Goal: Task Accomplishment & Management: Complete application form

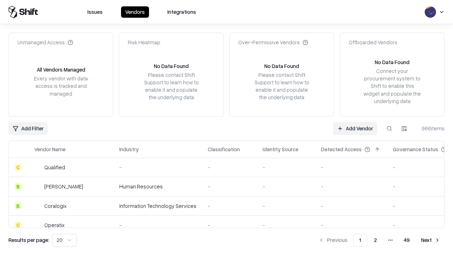
click at [355, 128] on link "Add Vendor" at bounding box center [355, 128] width 44 height 13
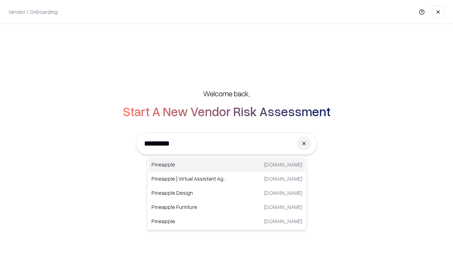
click at [227, 165] on div "Pineapple [DOMAIN_NAME]" at bounding box center [227, 165] width 156 height 14
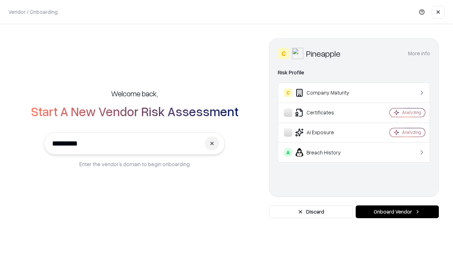
type input "*********"
click at [397, 212] on button "Onboard Vendor" at bounding box center [397, 211] width 83 height 13
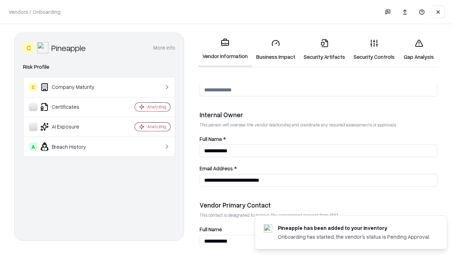
scroll to position [367, 0]
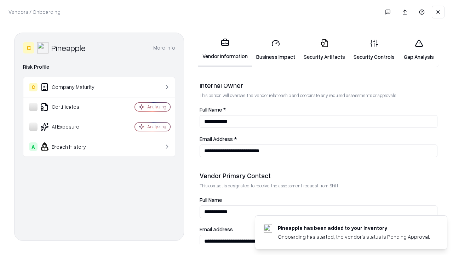
click at [276, 50] on link "Business Impact" at bounding box center [275, 49] width 47 height 33
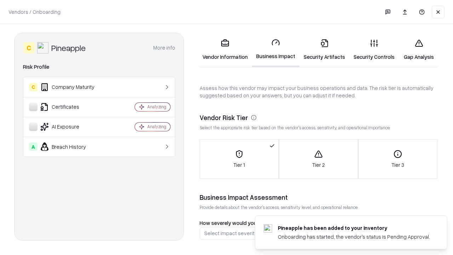
click at [324, 50] on link "Security Artifacts" at bounding box center [324, 49] width 50 height 33
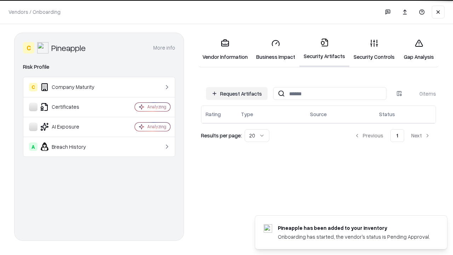
click at [237, 93] on button "Request Artifacts" at bounding box center [237, 93] width 62 height 13
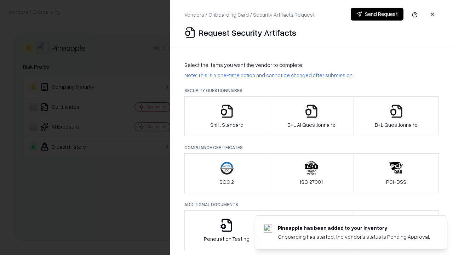
click at [227, 116] on icon "button" at bounding box center [227, 111] width 14 height 14
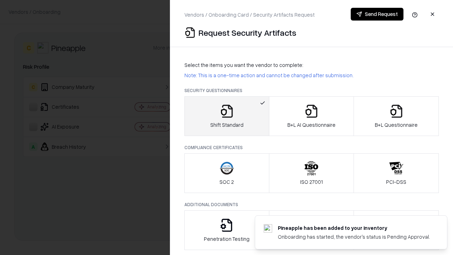
click at [377, 14] on button "Send Request" at bounding box center [377, 14] width 53 height 13
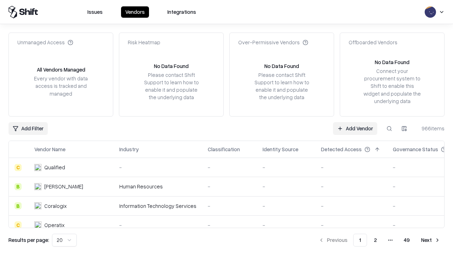
click at [389, 128] on button at bounding box center [389, 128] width 13 height 13
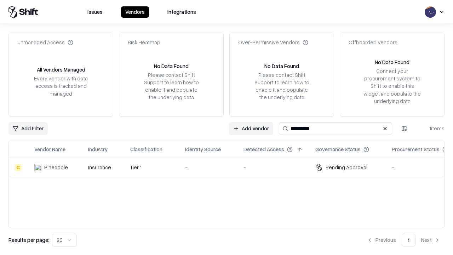
type input "*********"
click at [231, 167] on div "-" at bounding box center [208, 167] width 47 height 7
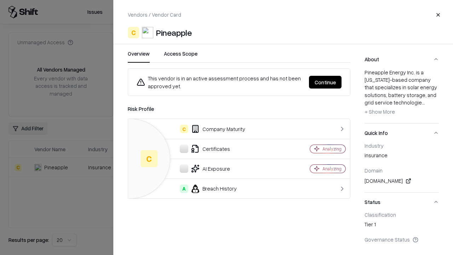
click at [325, 82] on button "Continue" at bounding box center [325, 82] width 33 height 13
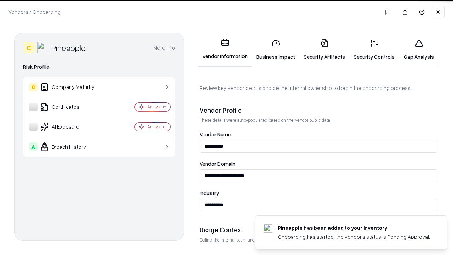
click at [324, 50] on link "Security Artifacts" at bounding box center [324, 49] width 50 height 33
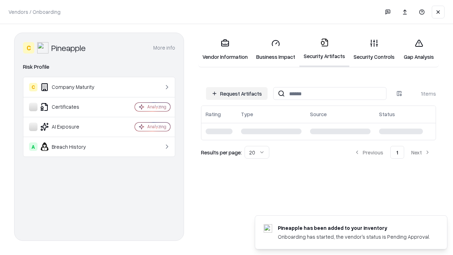
click at [419, 50] on link "Gap Analysis" at bounding box center [419, 49] width 40 height 33
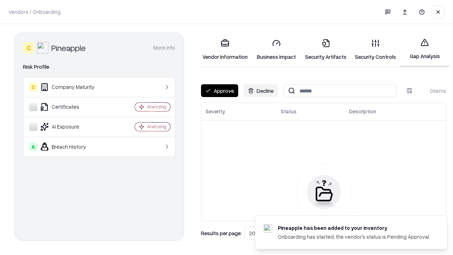
click at [219, 91] on button "Approve" at bounding box center [219, 90] width 37 height 13
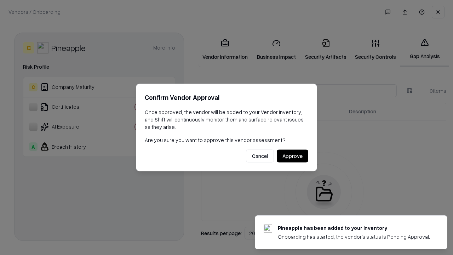
click at [292, 156] on button "Approve" at bounding box center [293, 156] width 32 height 13
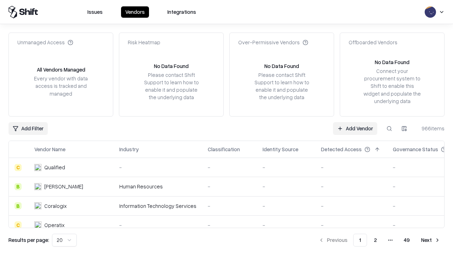
type input "*********"
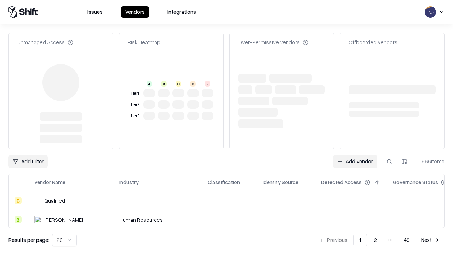
click at [355, 155] on link "Add Vendor" at bounding box center [355, 161] width 44 height 13
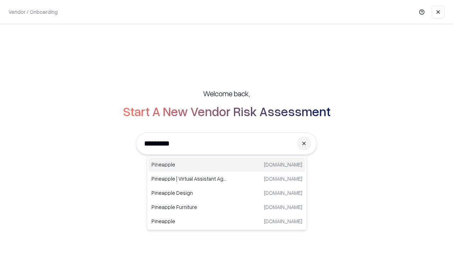
click at [227, 165] on div "Pineapple [DOMAIN_NAME]" at bounding box center [227, 165] width 156 height 14
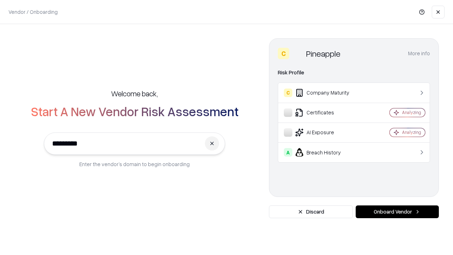
type input "*********"
click at [397, 212] on button "Onboard Vendor" at bounding box center [397, 211] width 83 height 13
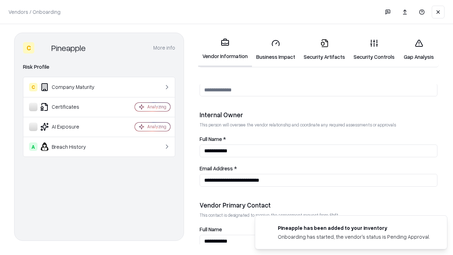
scroll to position [367, 0]
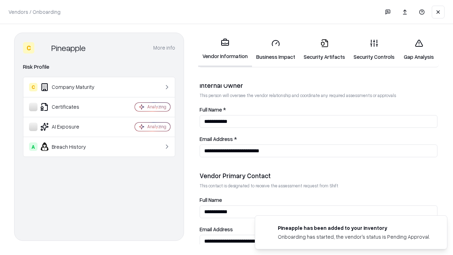
click at [419, 50] on link "Gap Analysis" at bounding box center [419, 49] width 40 height 33
